Goal: Navigation & Orientation: Find specific page/section

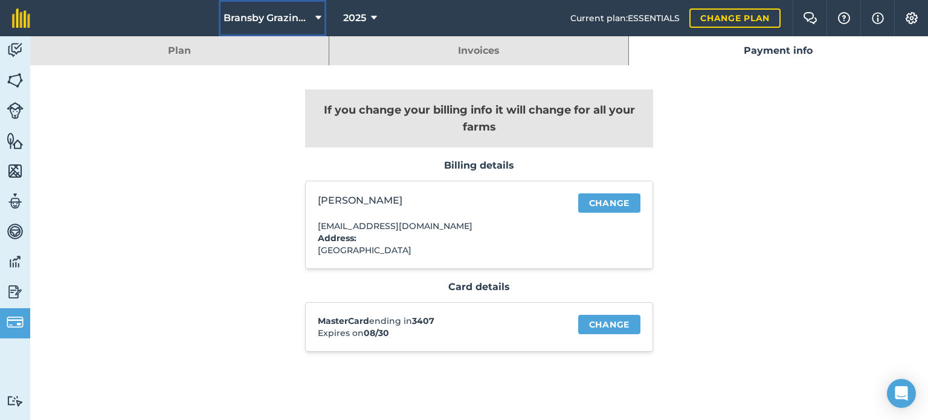
click at [266, 9] on button "Bransby Grazing Plans" at bounding box center [273, 18] width 108 height 36
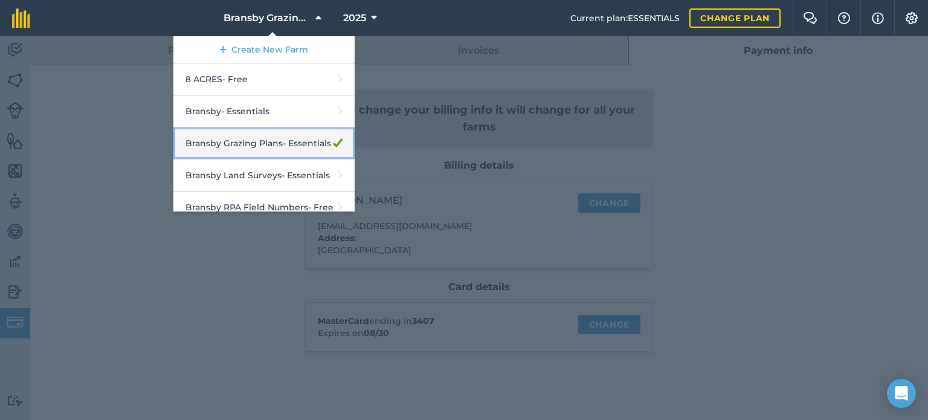
click at [239, 150] on link "Bransby Grazing Plans - Essentials" at bounding box center [263, 143] width 181 height 32
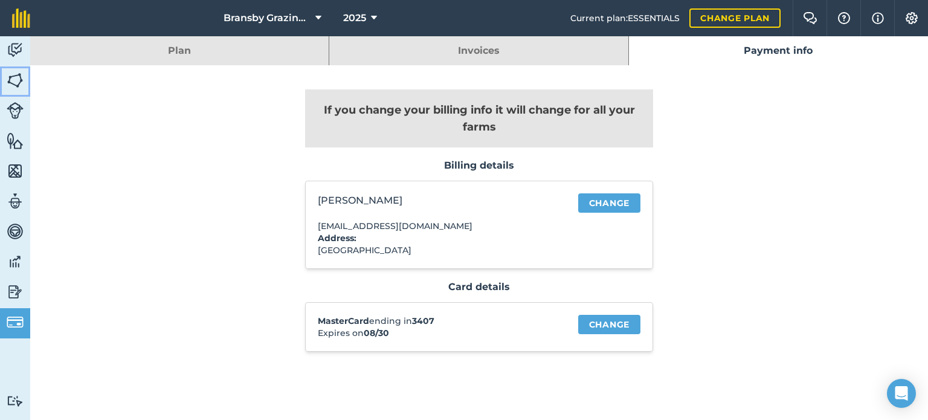
click at [18, 68] on link "Fields" at bounding box center [15, 81] width 30 height 30
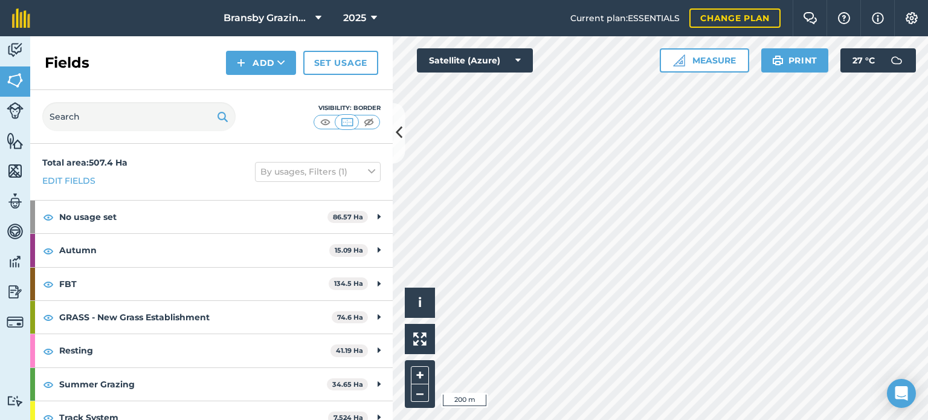
click at [631, 419] on html "Bransby Grazing Plans 2025 Current plan : ESSENTIALS Change plan Farm Chat Help…" at bounding box center [464, 210] width 928 height 420
click at [4, 57] on link "Activity" at bounding box center [15, 51] width 30 height 30
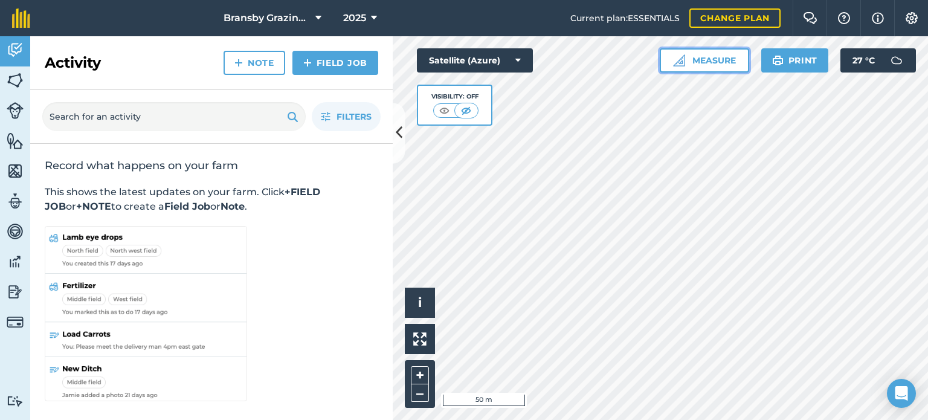
click at [701, 57] on button "Measure" at bounding box center [704, 60] width 89 height 24
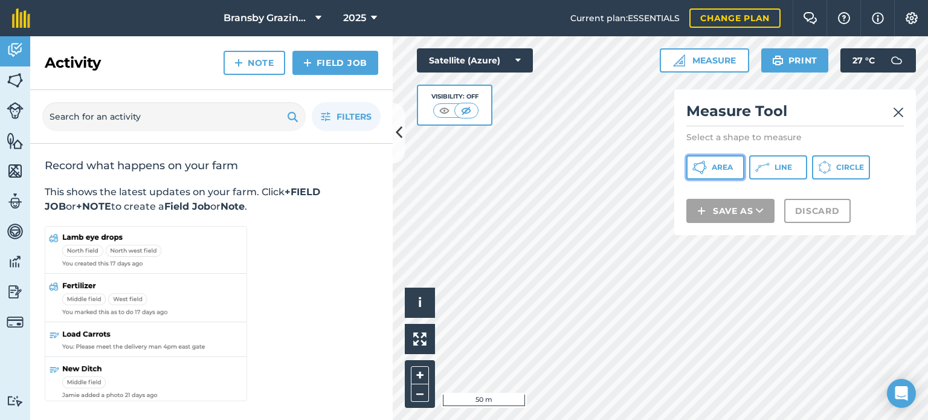
click at [726, 169] on span "Area" at bounding box center [722, 167] width 21 height 10
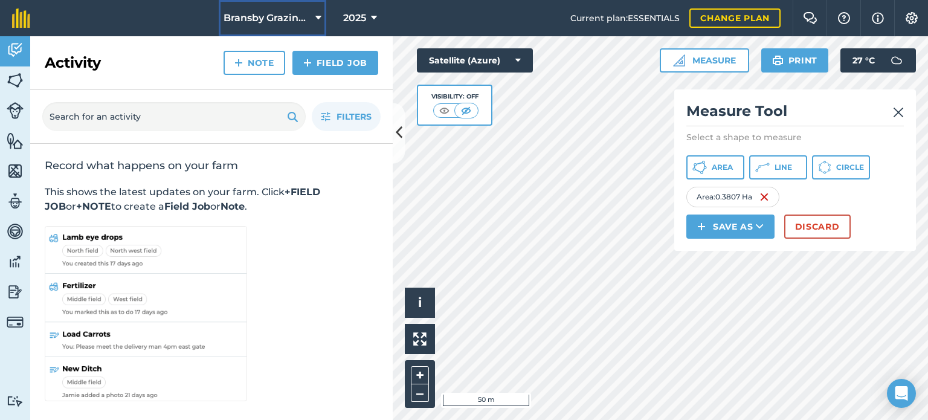
click at [310, 13] on button "Bransby Grazing Plans" at bounding box center [273, 18] width 108 height 36
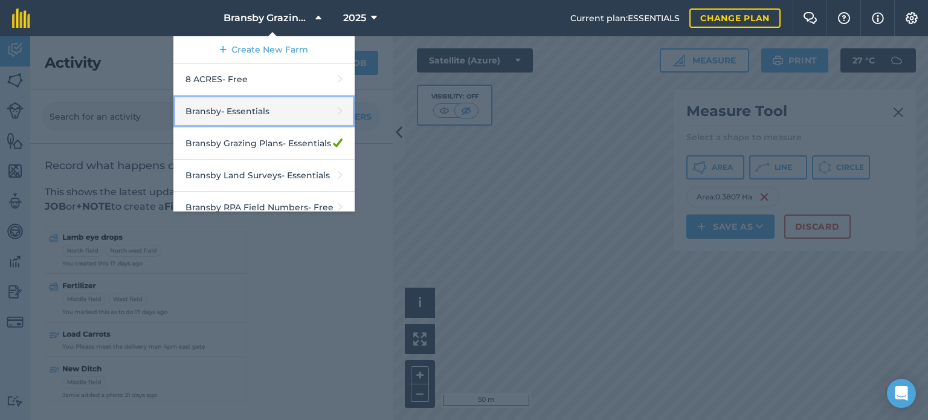
click at [251, 111] on link "Bransby - Essentials" at bounding box center [263, 111] width 181 height 32
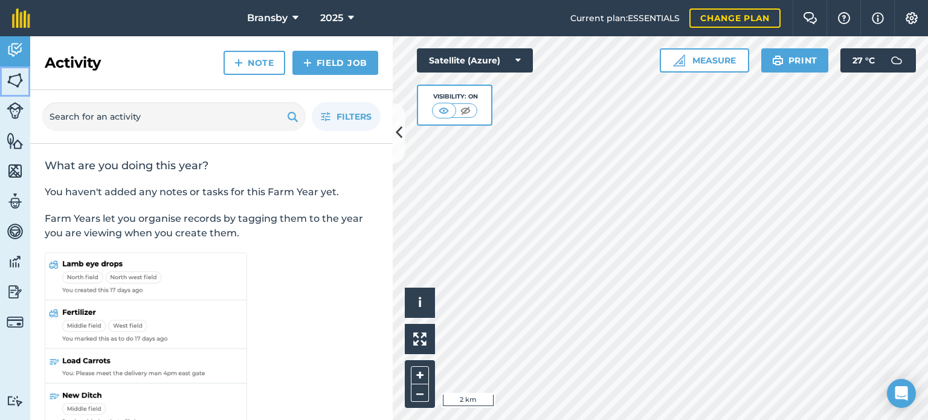
click at [14, 84] on img at bounding box center [15, 80] width 17 height 18
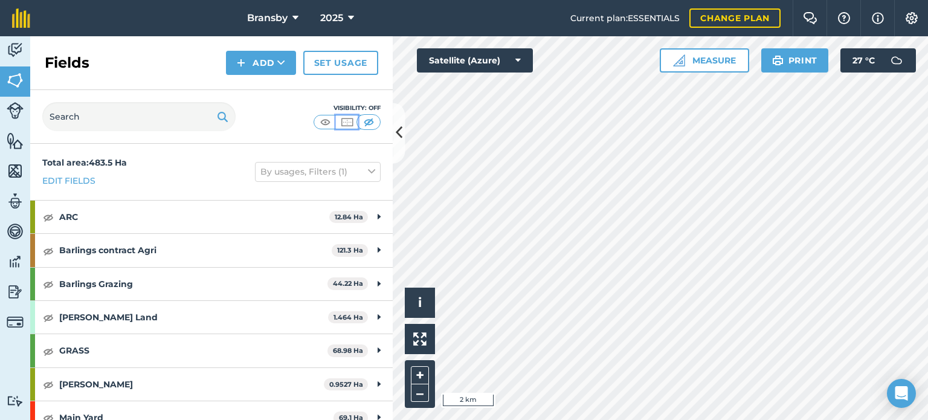
click at [347, 116] on img at bounding box center [346, 122] width 15 height 12
click at [10, 137] on img at bounding box center [15, 141] width 17 height 18
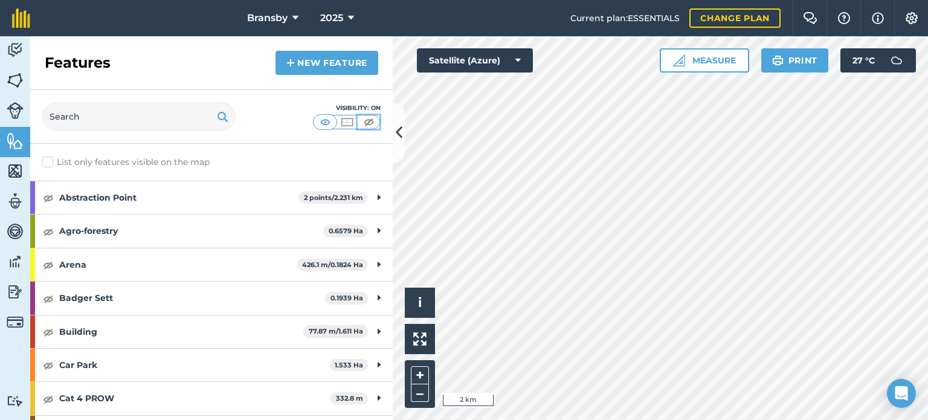
click at [363, 117] on img at bounding box center [368, 122] width 15 height 12
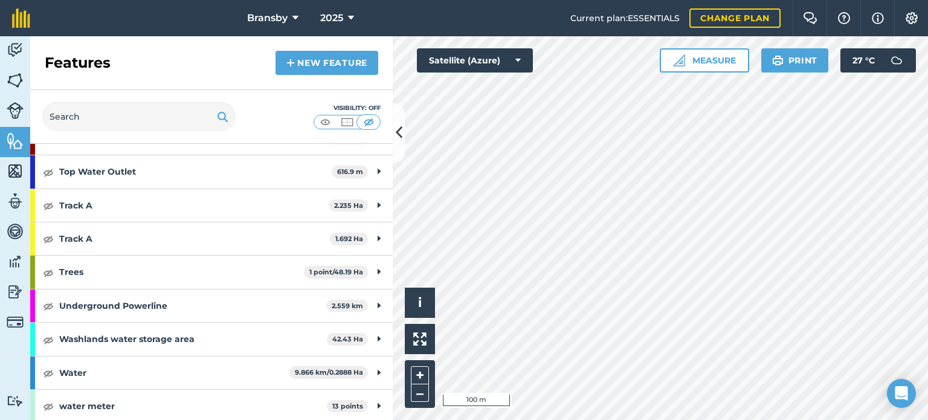
scroll to position [1450, 0]
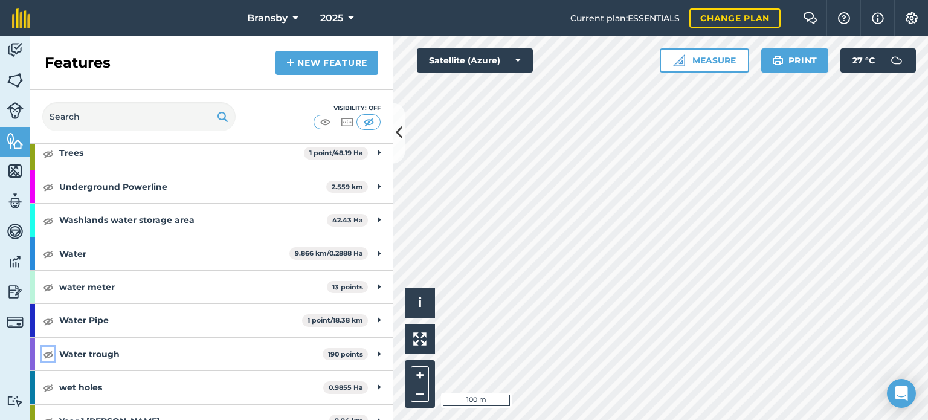
click at [51, 347] on img at bounding box center [48, 354] width 11 height 14
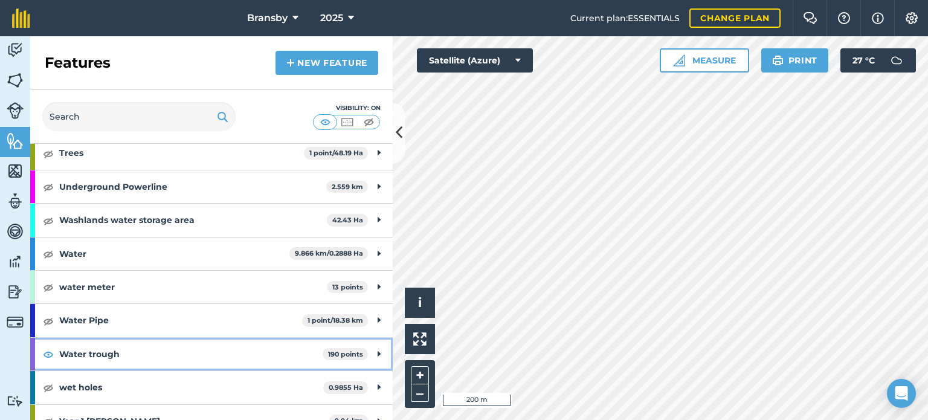
click at [378, 350] on icon at bounding box center [379, 353] width 3 height 13
click at [375, 347] on icon at bounding box center [377, 353] width 5 height 13
